Goal: Task Accomplishment & Management: Manage account settings

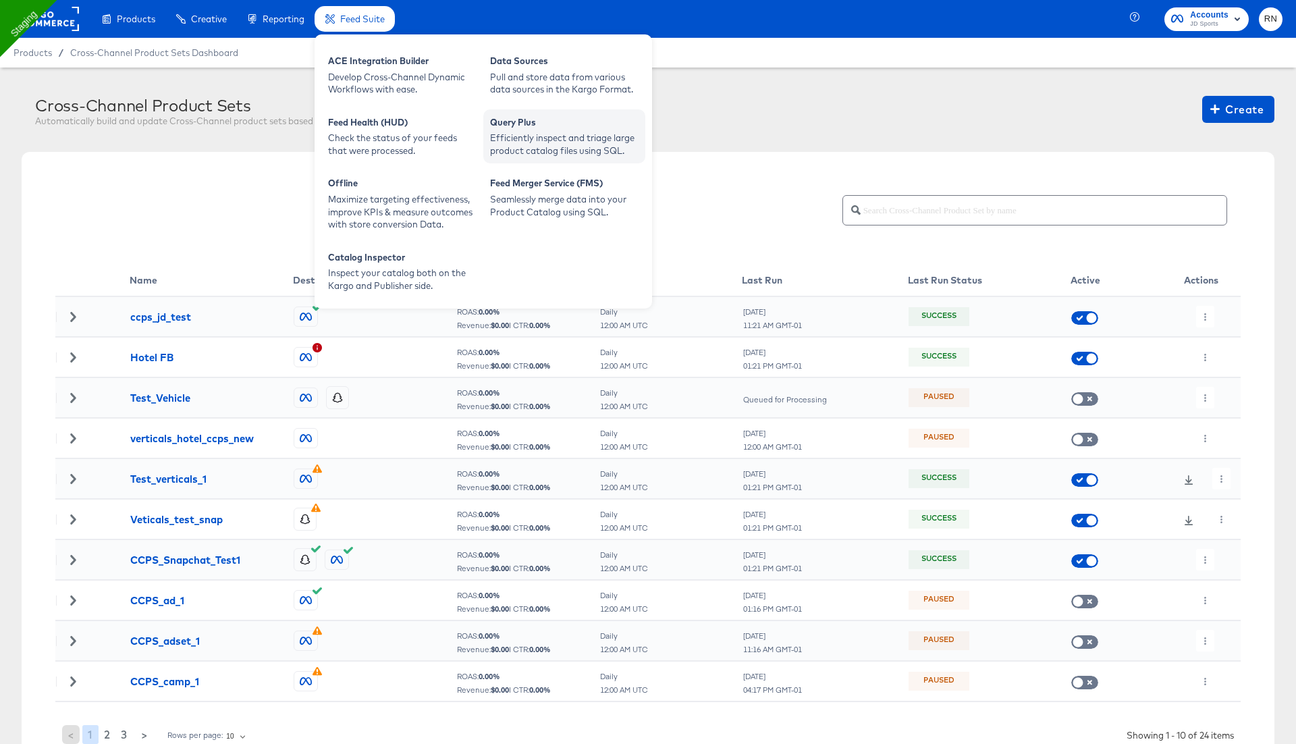
click at [529, 140] on div "Efficiently inspect and triage large product catalog files using SQL." at bounding box center [564, 144] width 148 height 25
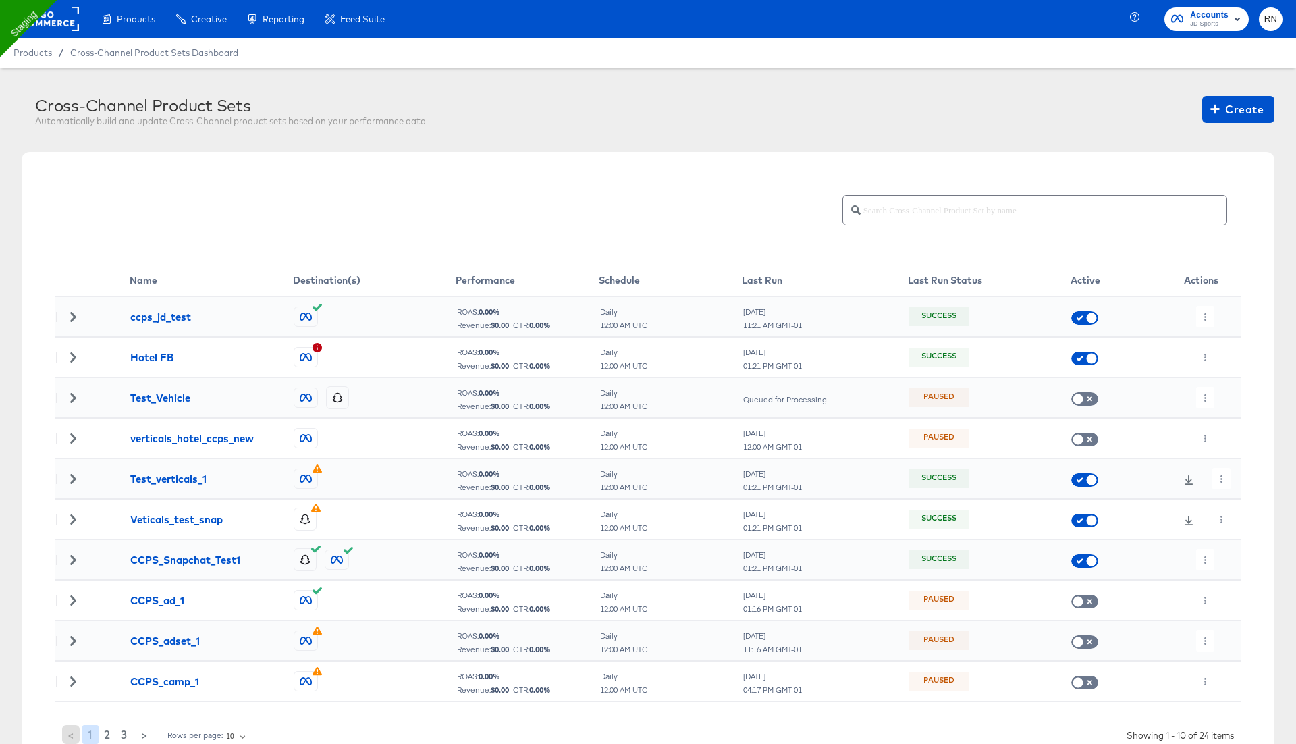
click at [54, 25] on rect at bounding box center [48, 19] width 62 height 24
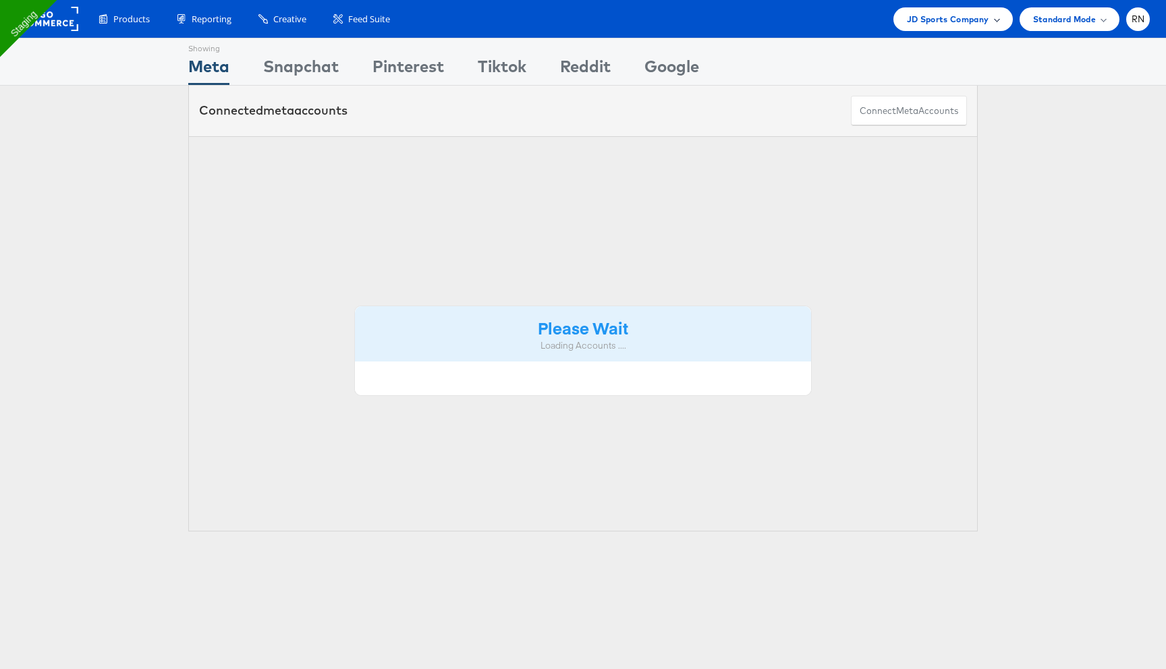
click at [943, 19] on span "JD Sports Company" at bounding box center [948, 19] width 82 height 14
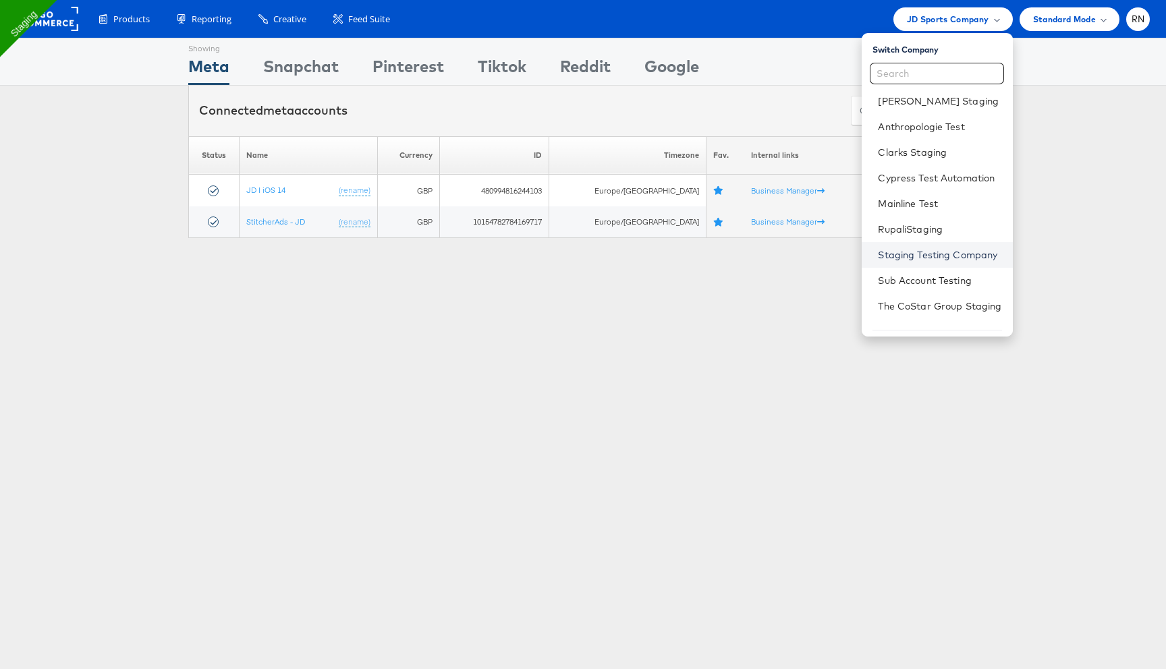
click at [935, 254] on link "Staging Testing Company" at bounding box center [940, 254] width 124 height 13
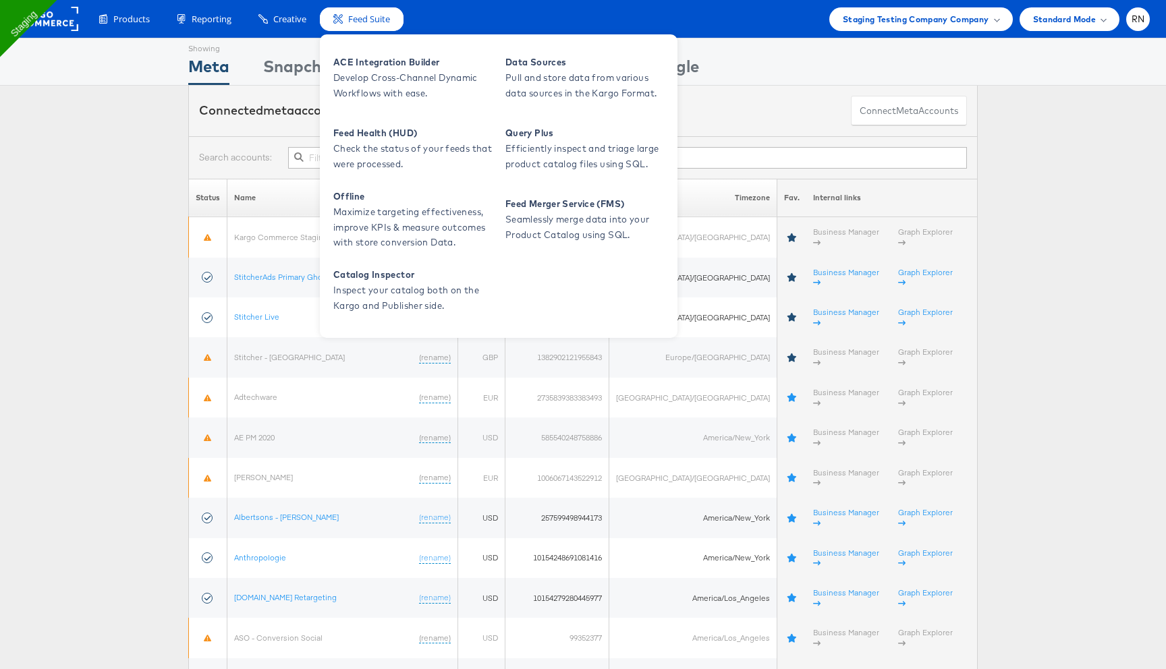
click at [377, 13] on span "Feed Suite" at bounding box center [369, 19] width 42 height 13
click at [564, 122] on link "Query Plus Efficiently inspect and triage large product catalog files using SQL." at bounding box center [585, 148] width 172 height 67
